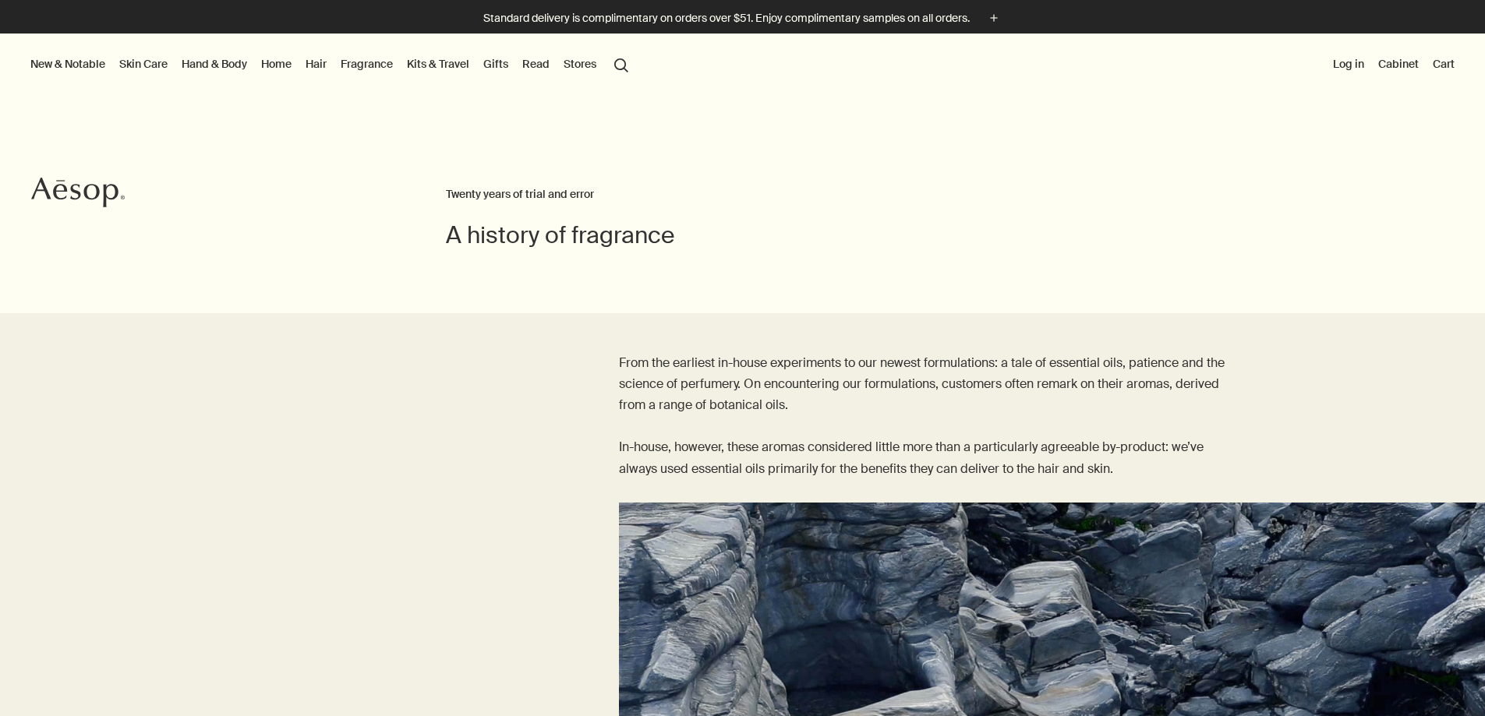
click at [58, 193] on icon "Aesop" at bounding box center [78, 192] width 94 height 31
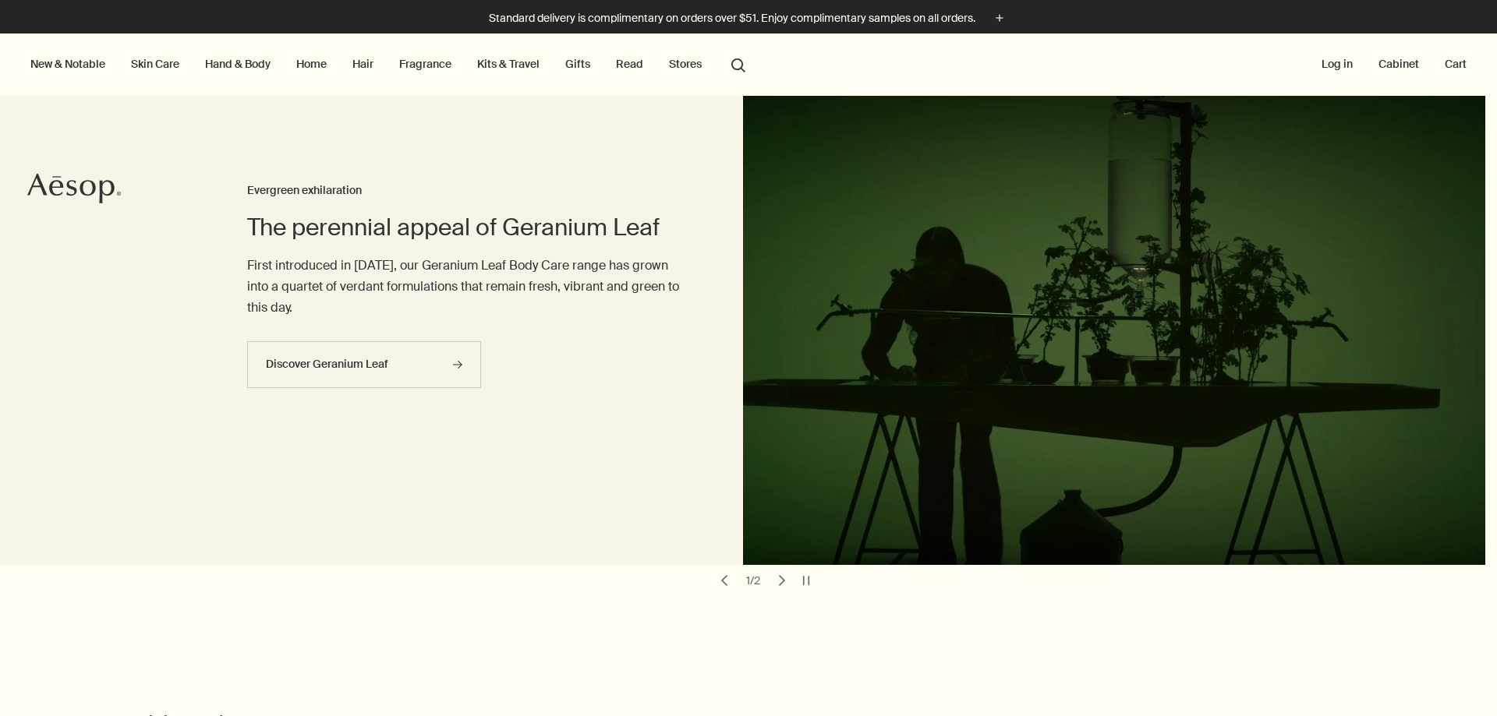
drag, startPoint x: 1493, startPoint y: 49, endPoint x: 1496, endPoint y: 468, distance: 418.7
click at [1484, 468] on html "Skip to main content Standard delivery is complimentary on orders over $51. Enj…" at bounding box center [748, 358] width 1497 height 716
